Goal: Use online tool/utility: Utilize a website feature to perform a specific function

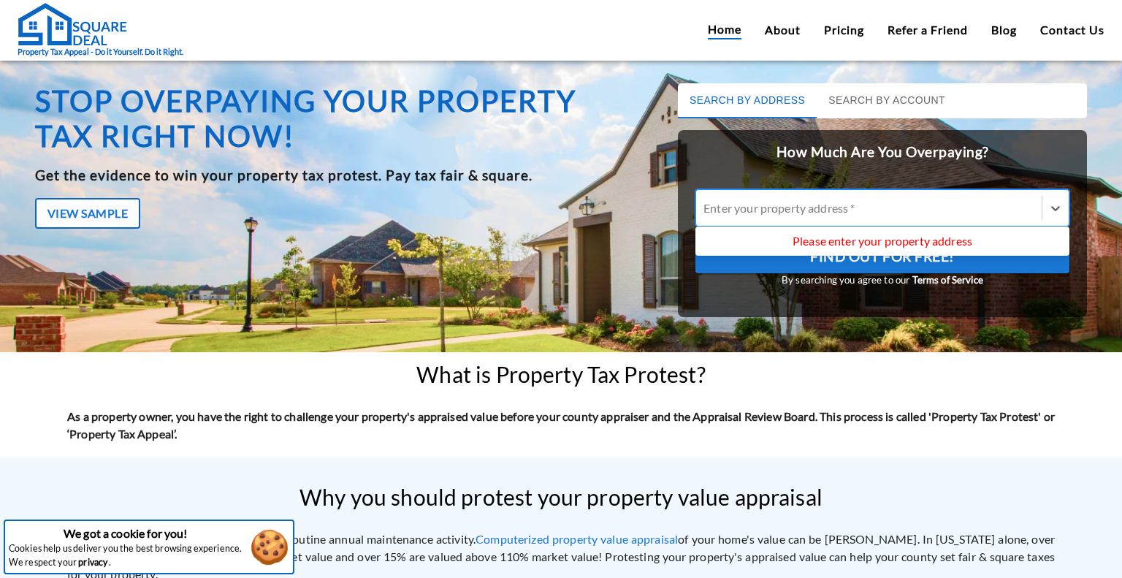
click at [814, 210] on div at bounding box center [869, 207] width 331 height 17
click at [706, 210] on input "Use Up and Down to choose options, press Enter to select the currently focused …" at bounding box center [705, 208] width 2 height 14
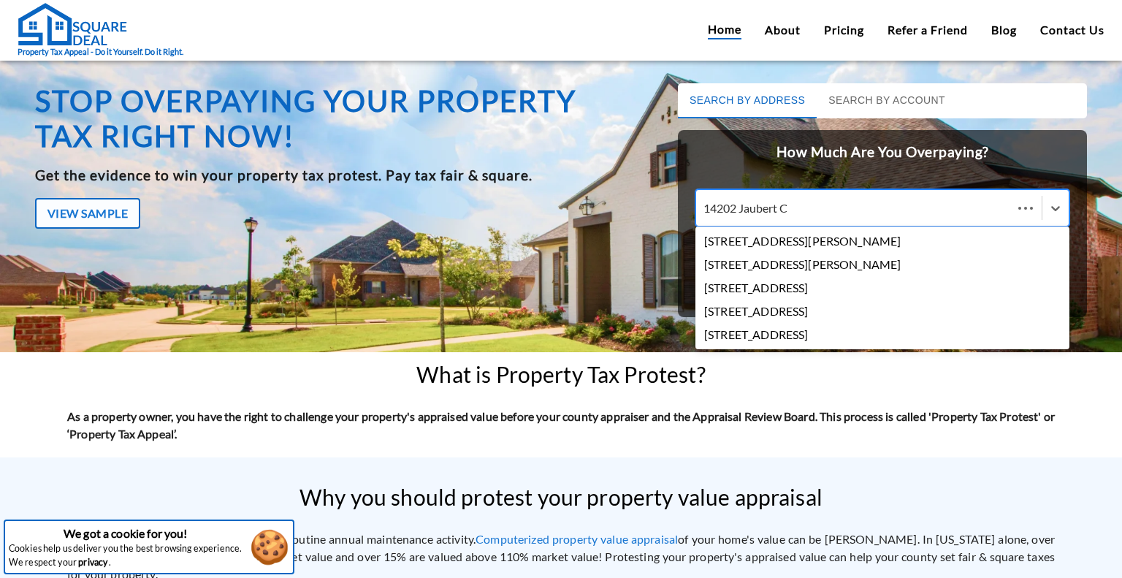
type input "[STREET_ADDRESS]"
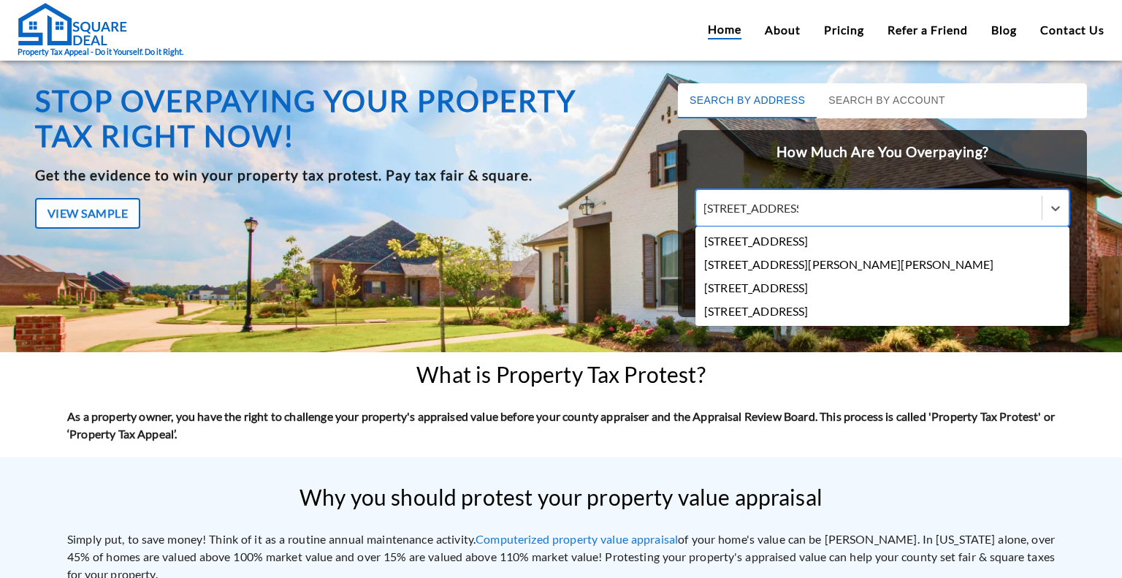
click at [807, 246] on div "[STREET_ADDRESS]" at bounding box center [882, 240] width 374 height 23
click at [798, 215] on input "[STREET_ADDRESS]" at bounding box center [751, 208] width 95 height 14
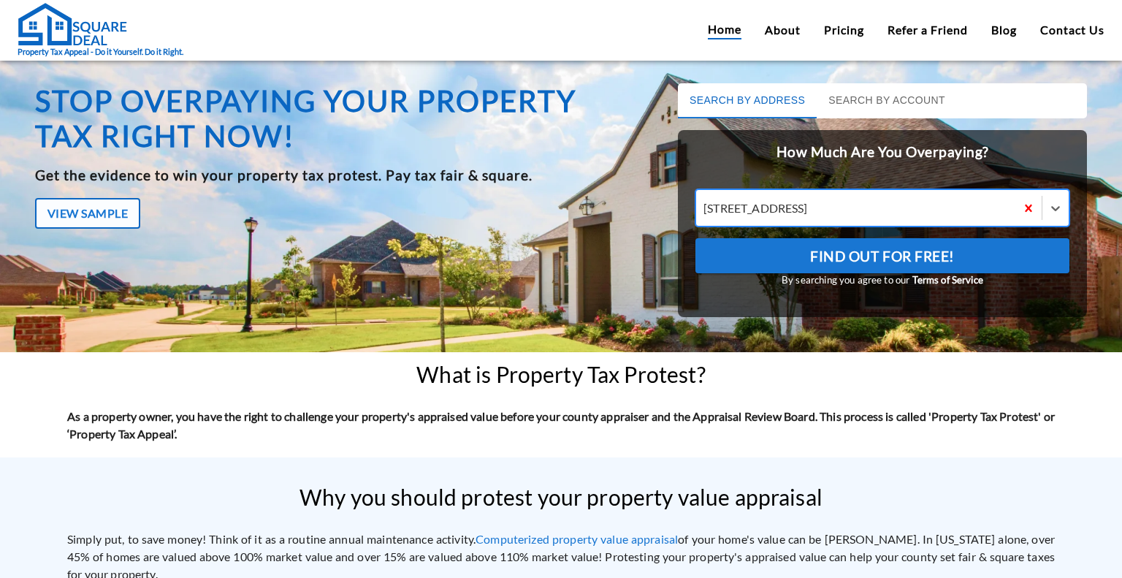
click at [810, 246] on span "Find Out For Free!" at bounding box center [882, 256] width 145 height 25
